Goal: Information Seeking & Learning: Check status

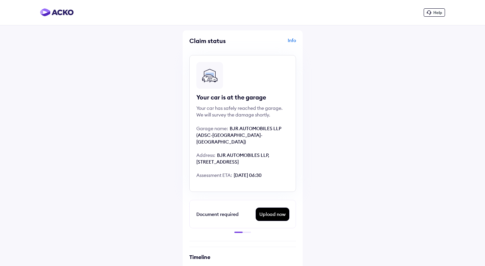
click at [294, 40] on div "Info" at bounding box center [270, 43] width 52 height 13
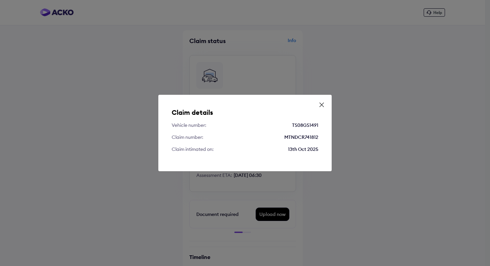
click at [325, 98] on div "Claim details Vehicle number: TS08GS1491 Claim number: MTNDCR741812 Claim intim…" at bounding box center [244, 133] width 173 height 76
click at [324, 100] on div "Claim details Vehicle number: TS08GS1491 Claim number: MTNDCR741812 Claim intim…" at bounding box center [244, 133] width 173 height 76
click at [319, 105] on icon at bounding box center [321, 104] width 7 height 7
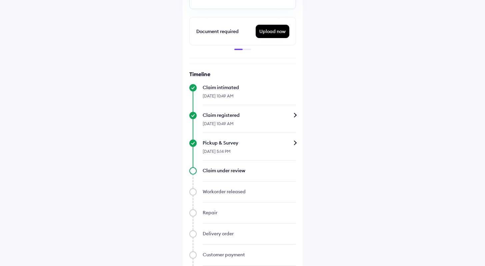
scroll to position [239, 0]
